Goal: Navigation & Orientation: Find specific page/section

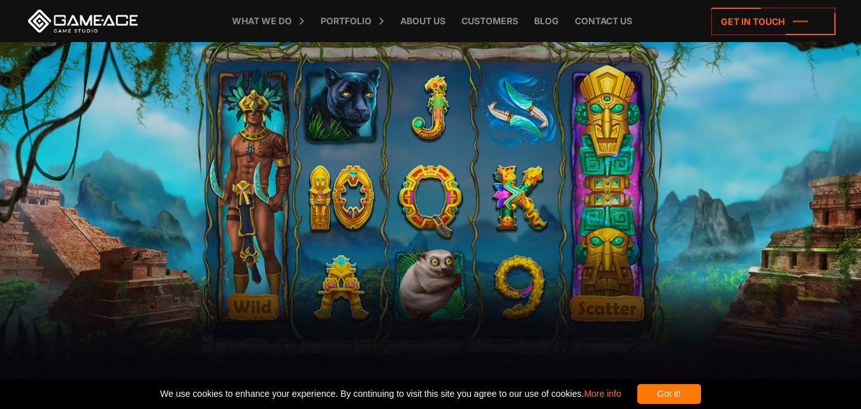
drag, startPoint x: 257, startPoint y: 14, endPoint x: 106, endPoint y: 0, distance: 151.1
click at [256, 14] on link "What we do" at bounding box center [262, 21] width 73 height 42
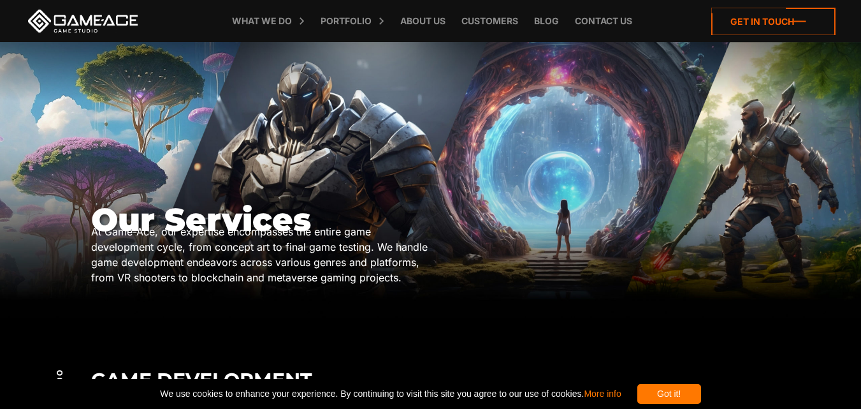
click at [746, 24] on icon at bounding box center [773, 21] width 124 height 27
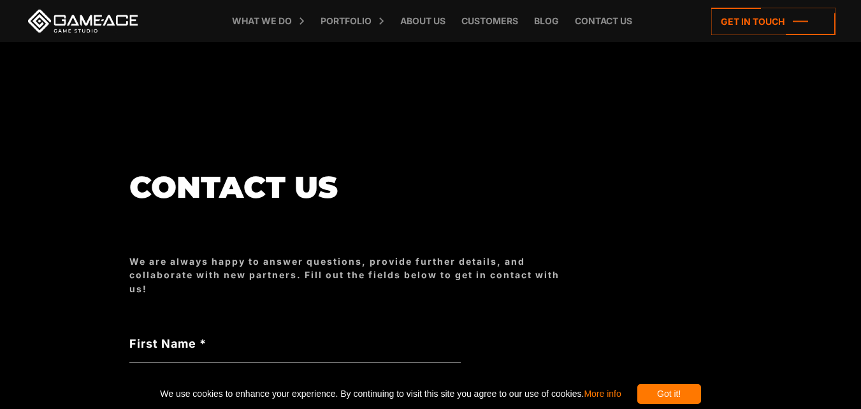
click at [93, 24] on link at bounding box center [82, 21] width 115 height 23
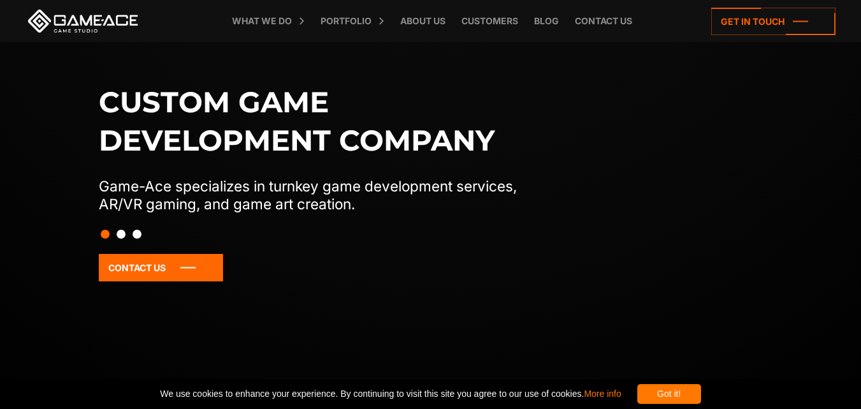
click at [198, 1] on div "What we do Game development Game development Full-Cycle Game Development Game C…" at bounding box center [430, 21] width 810 height 42
